Goal: Transaction & Acquisition: Purchase product/service

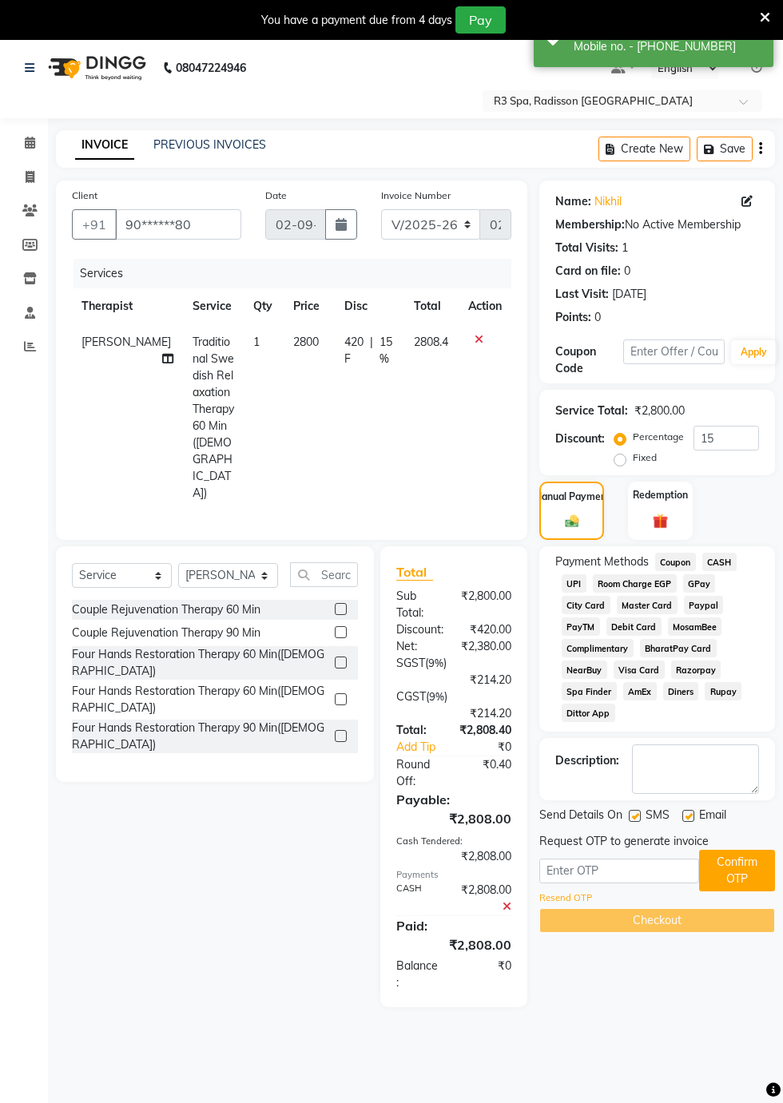
select select "8678"
select select "service"
select select "87562"
click at [607, 872] on input "text" at bounding box center [619, 871] width 160 height 25
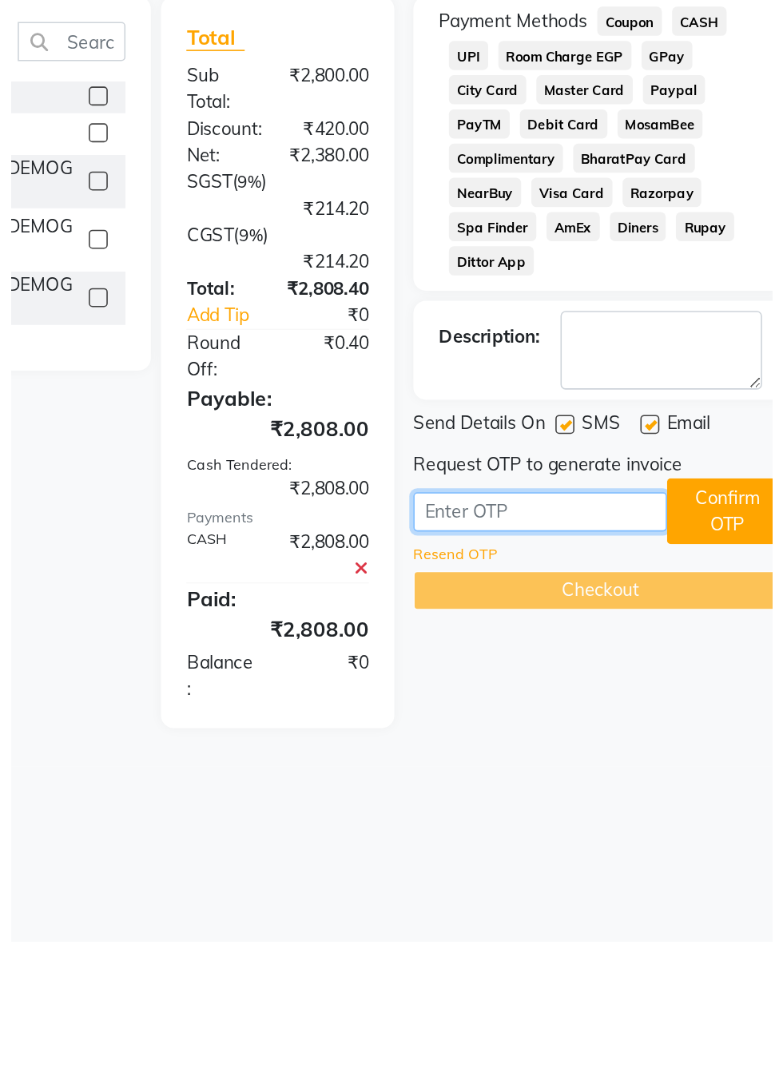
scroll to position [38, 0]
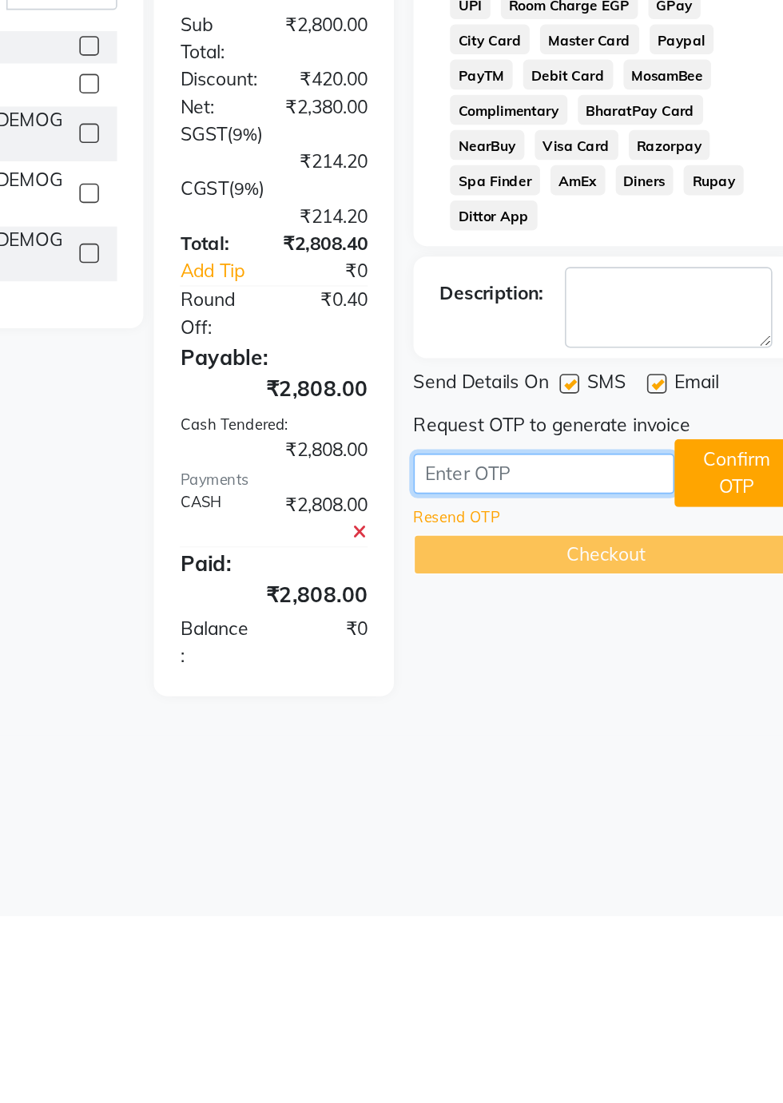
click at [614, 836] on input "text" at bounding box center [619, 833] width 160 height 25
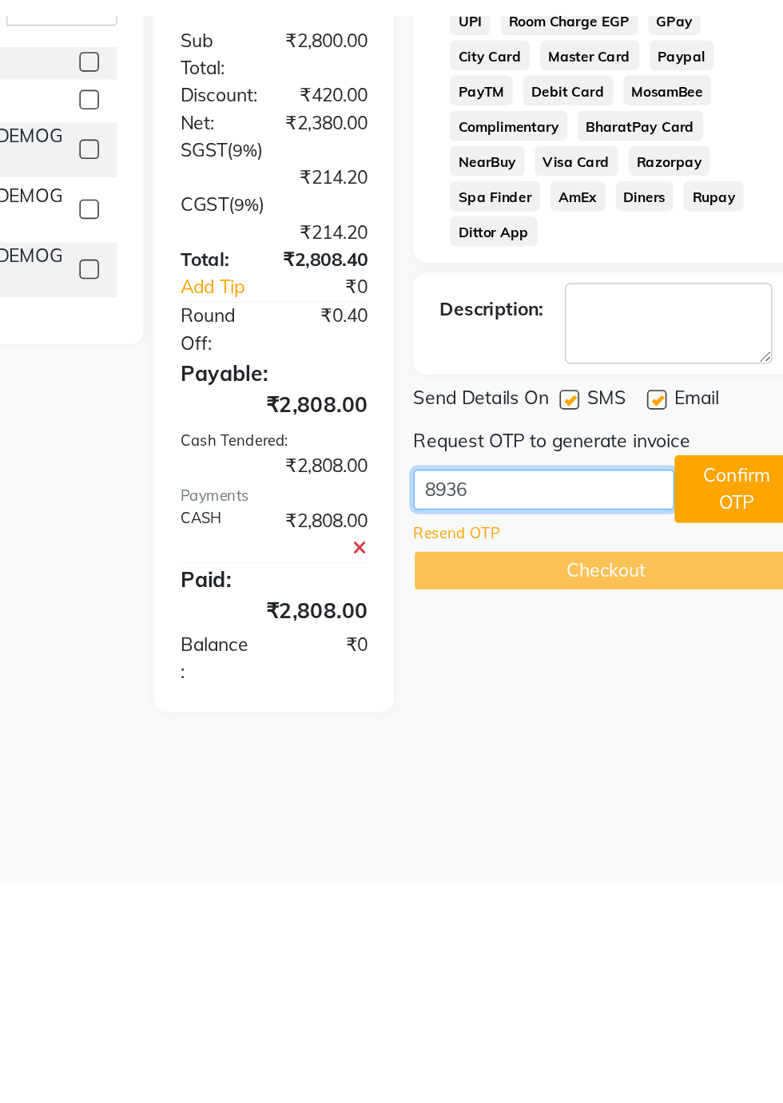
scroll to position [38, 0]
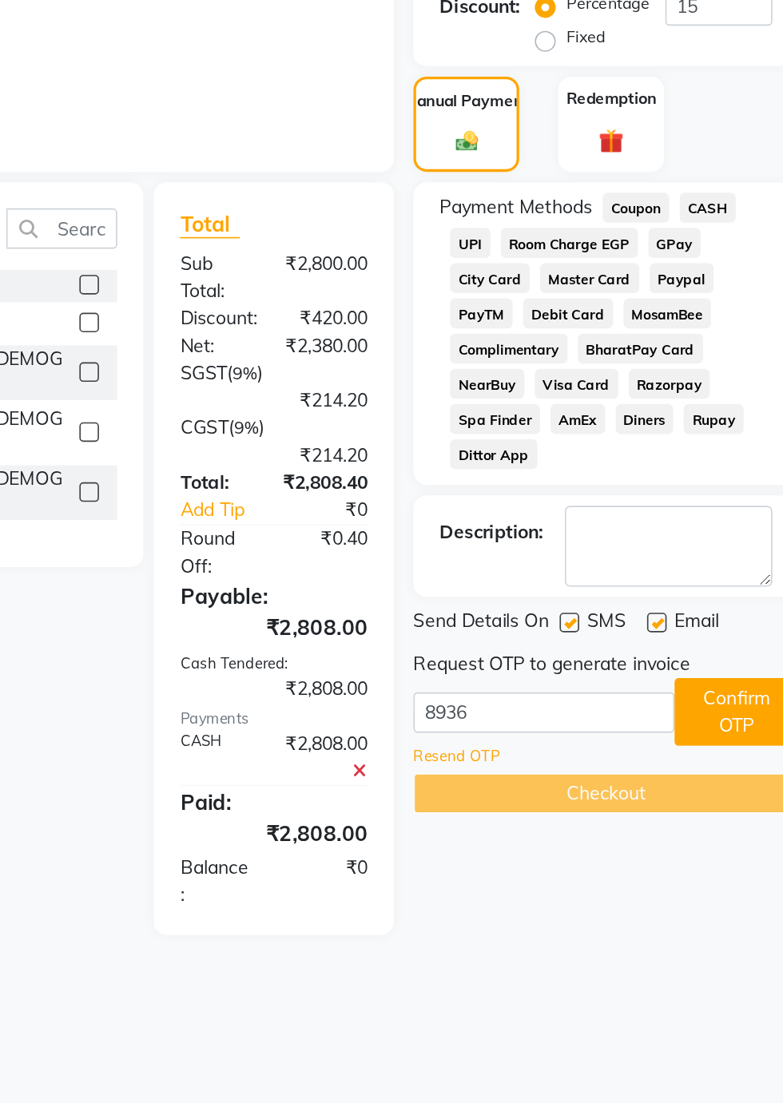
click at [734, 828] on button "Confirm OTP" at bounding box center [737, 834] width 76 height 42
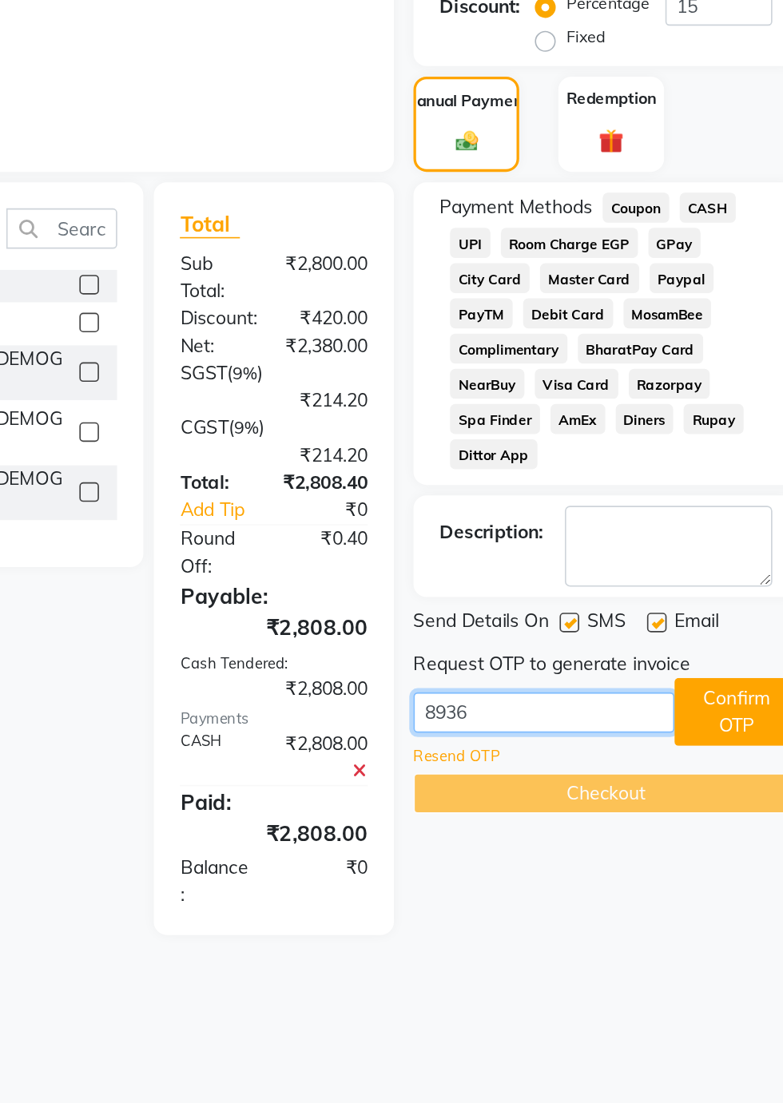
click at [626, 833] on input "8936" at bounding box center [619, 833] width 160 height 25
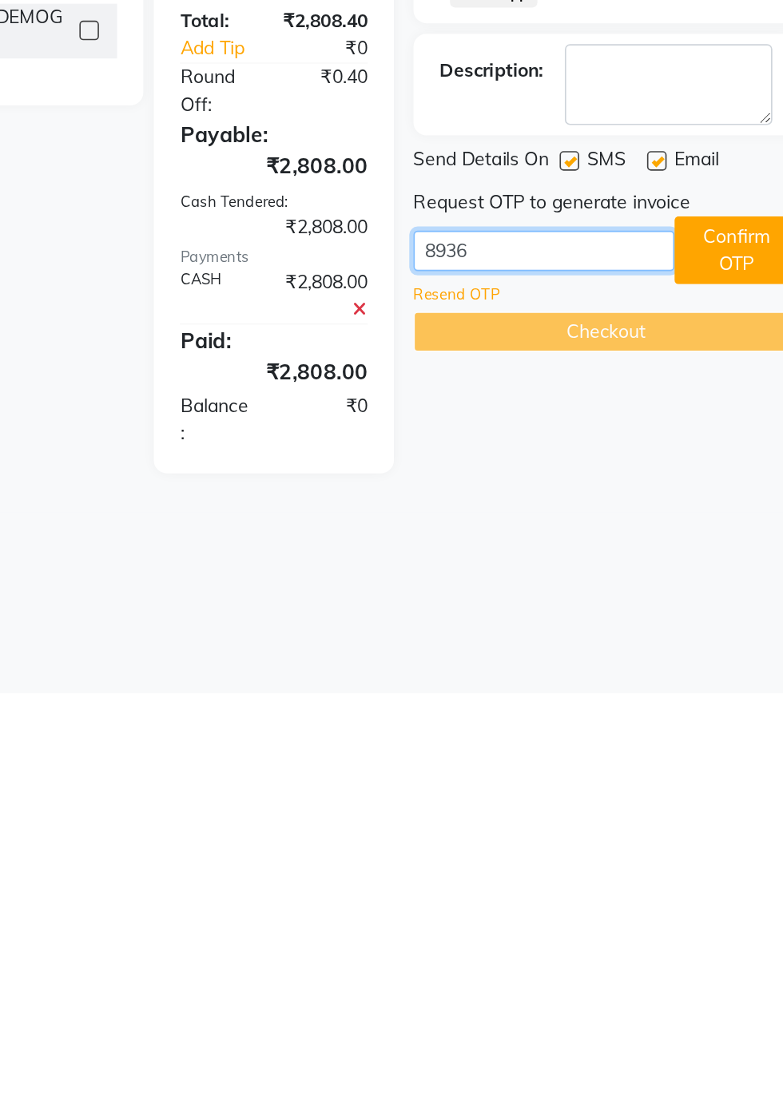
scroll to position [38, 0]
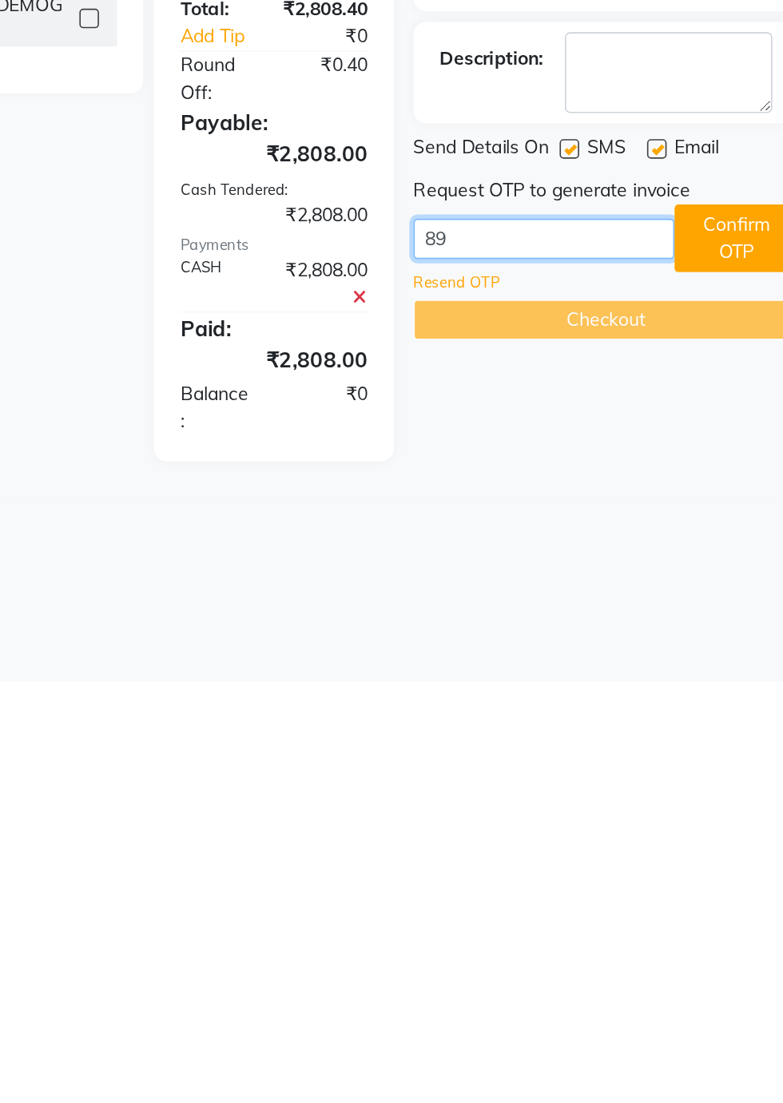
type input "8"
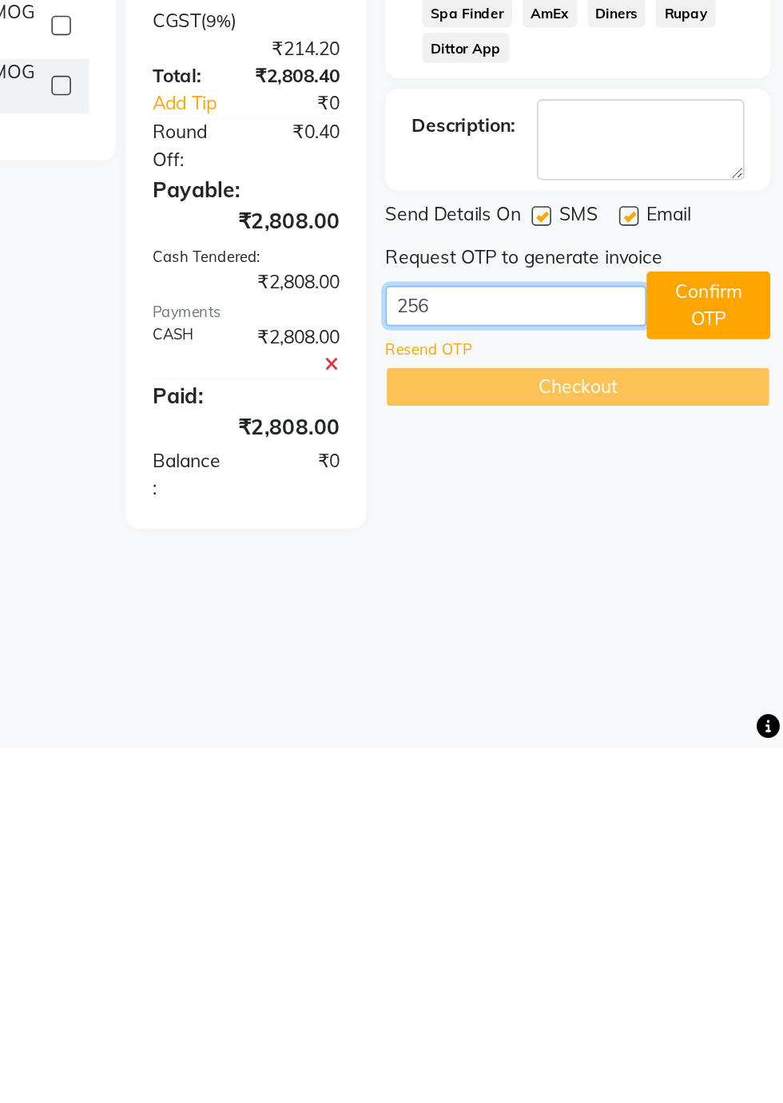
type input "2566"
click at [746, 836] on button "Confirm OTP" at bounding box center [737, 833] width 76 height 42
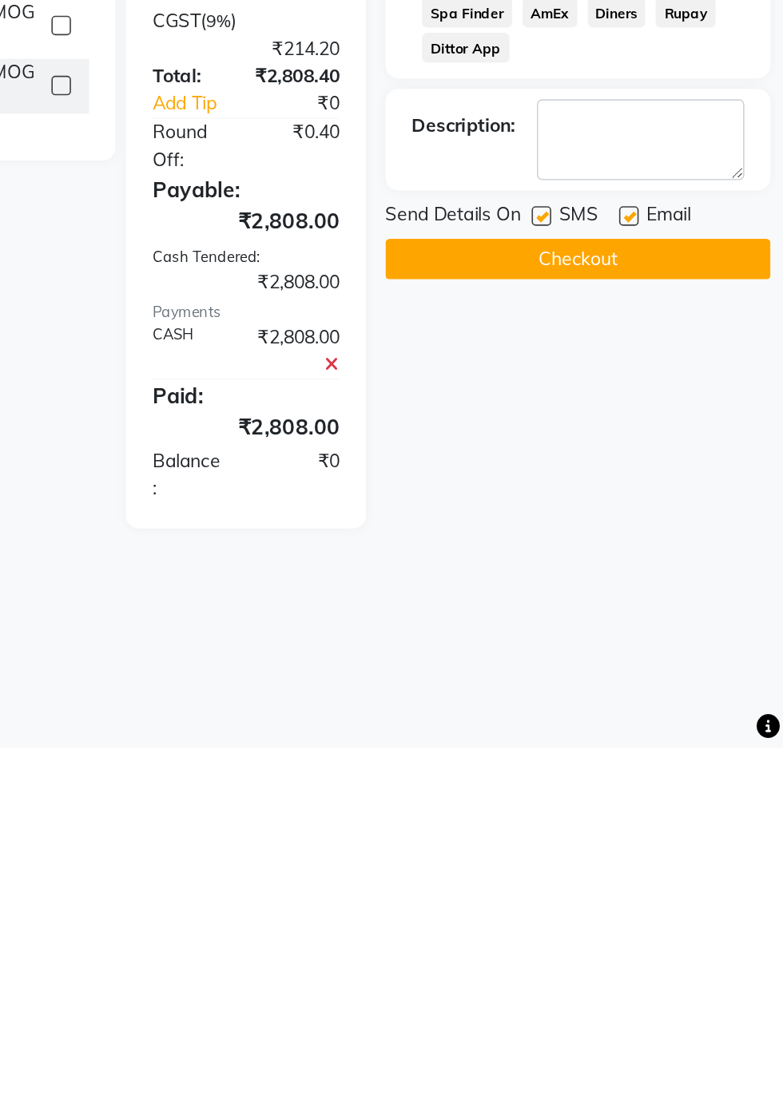
scroll to position [38, 0]
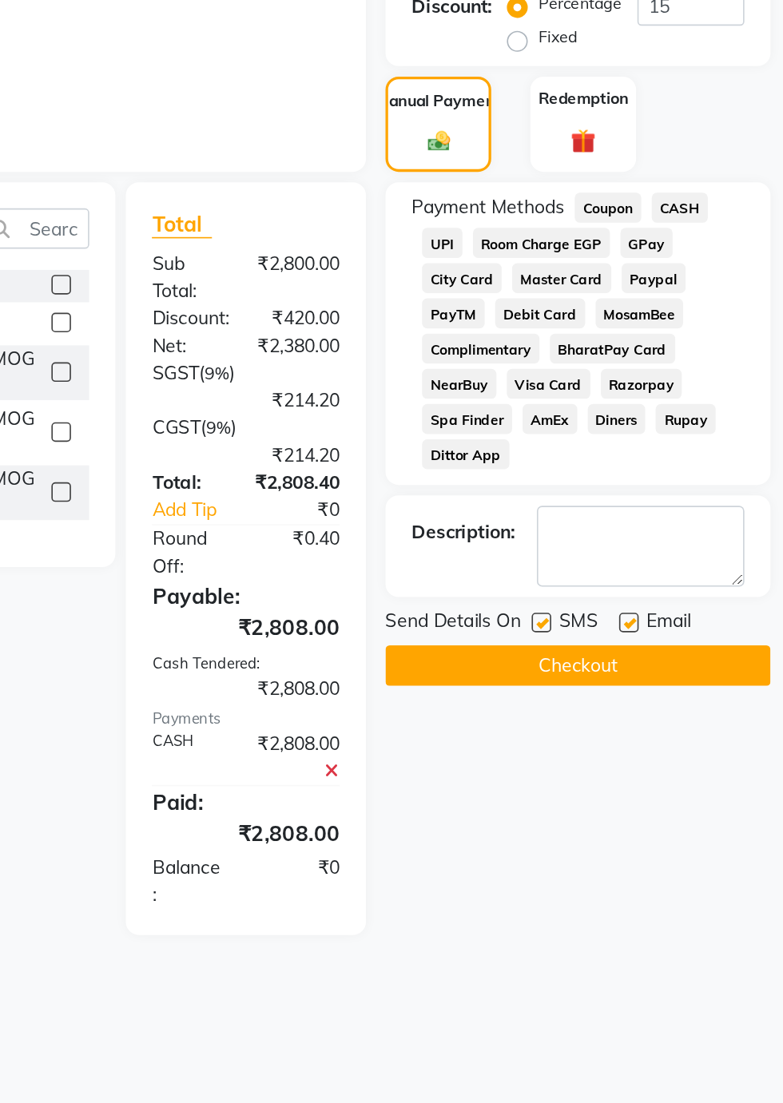
click at [672, 809] on button "Checkout" at bounding box center [657, 805] width 236 height 25
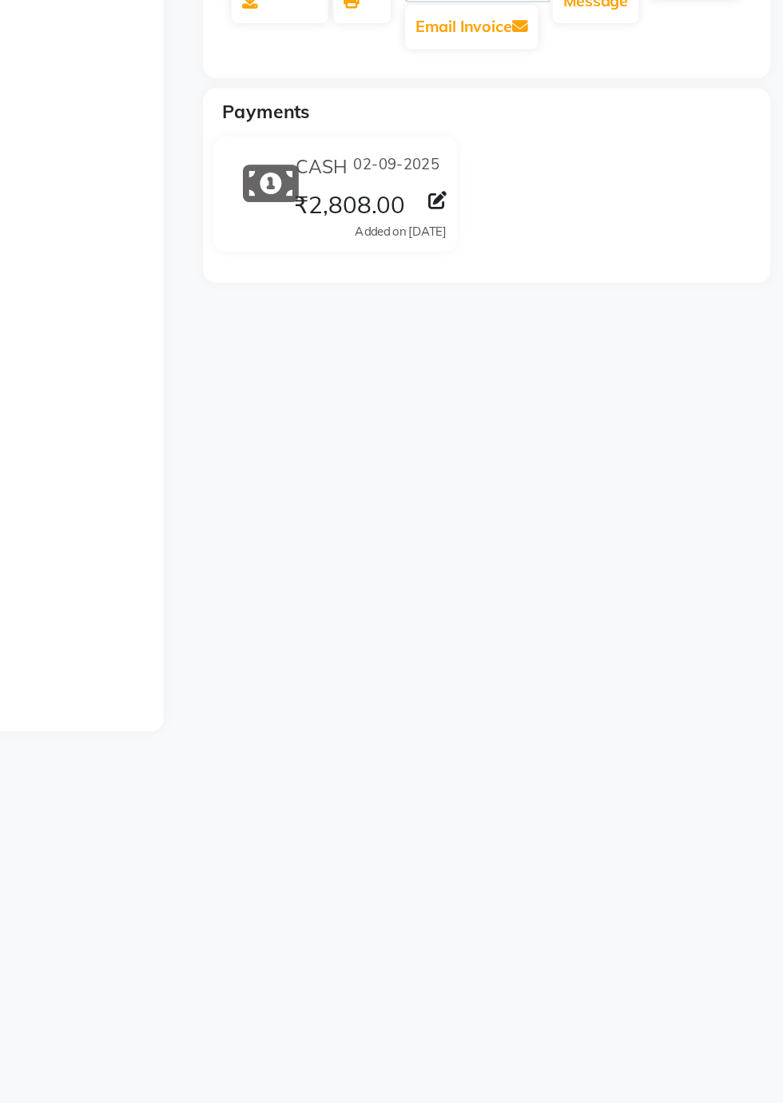
click at [597, 773] on div "Nikhil Prebook Payment Received Download Print Email Invoice Send Message Feedb…" at bounding box center [602, 499] width 372 height 691
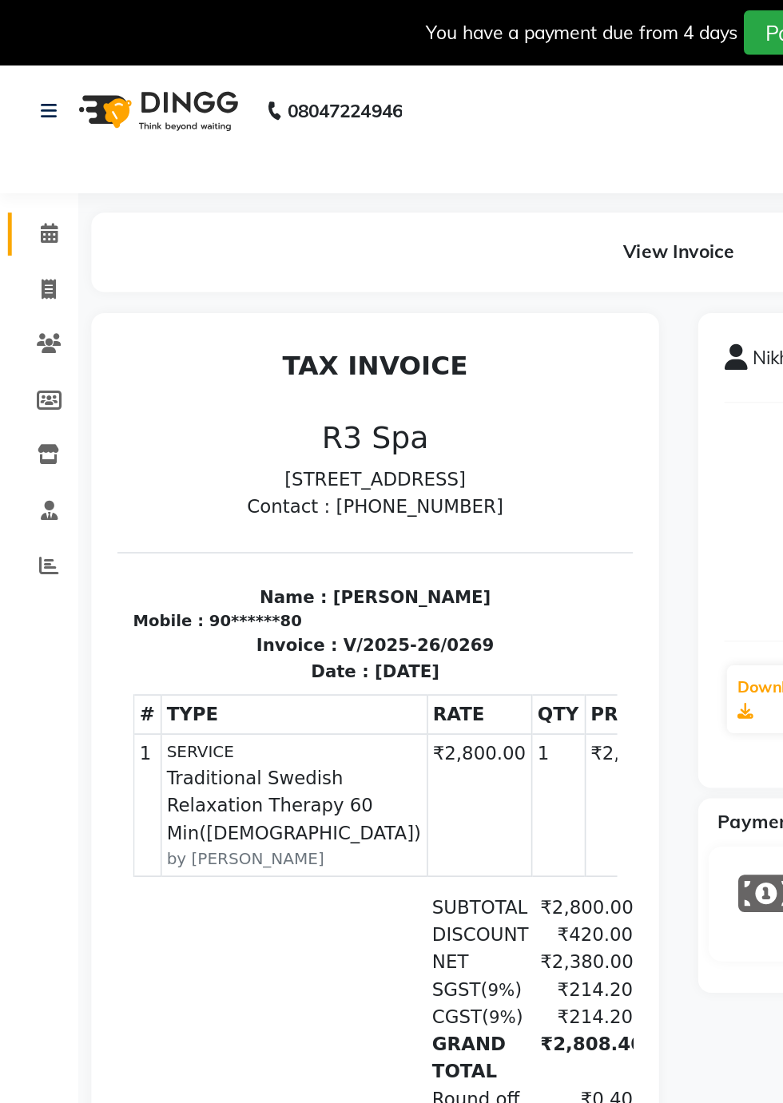
click at [38, 145] on span at bounding box center [30, 143] width 28 height 18
